Goal: Task Accomplishment & Management: Manage account settings

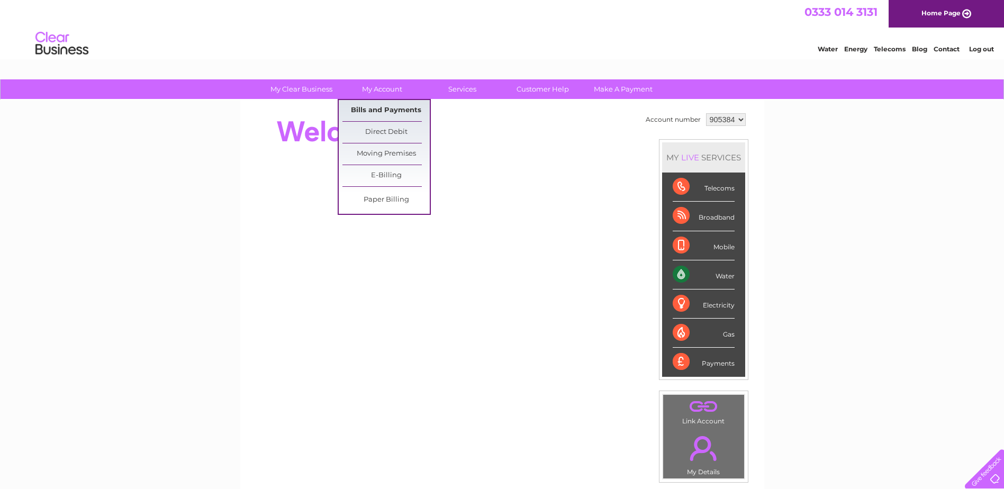
click at [382, 108] on link "Bills and Payments" at bounding box center [386, 110] width 87 height 21
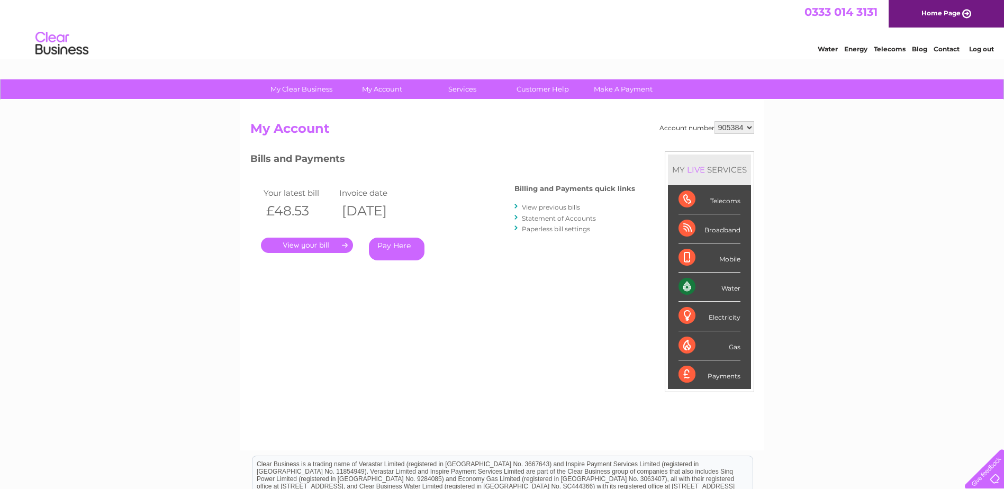
click at [314, 247] on link "." at bounding box center [307, 245] width 92 height 15
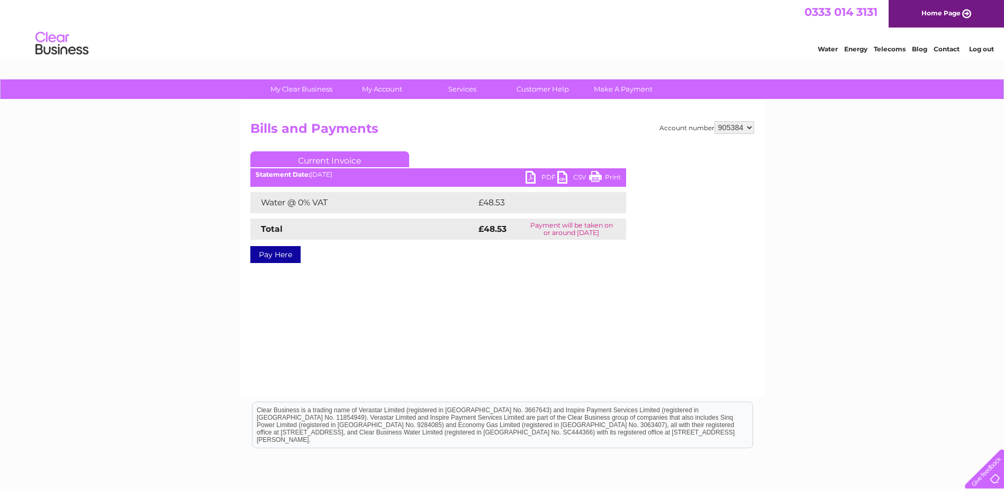
click at [544, 175] on link "PDF" at bounding box center [542, 178] width 32 height 15
